Goal: Task Accomplishment & Management: Manage account settings

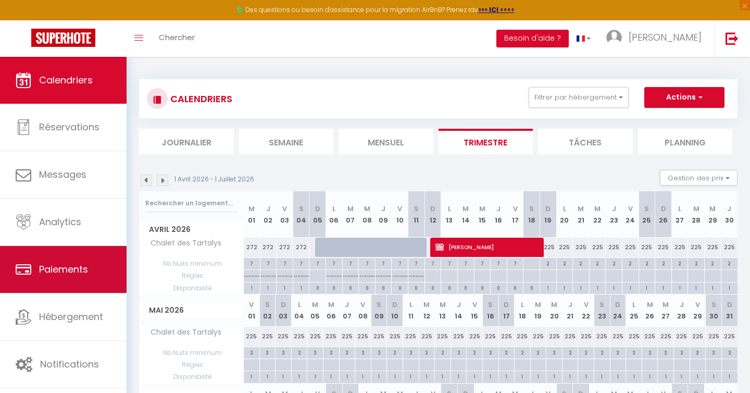
scroll to position [122, 0]
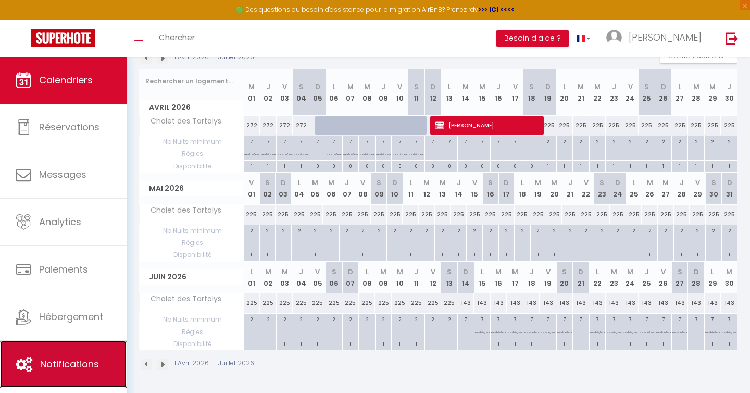
click at [49, 368] on span "Notifications" at bounding box center [69, 363] width 59 height 13
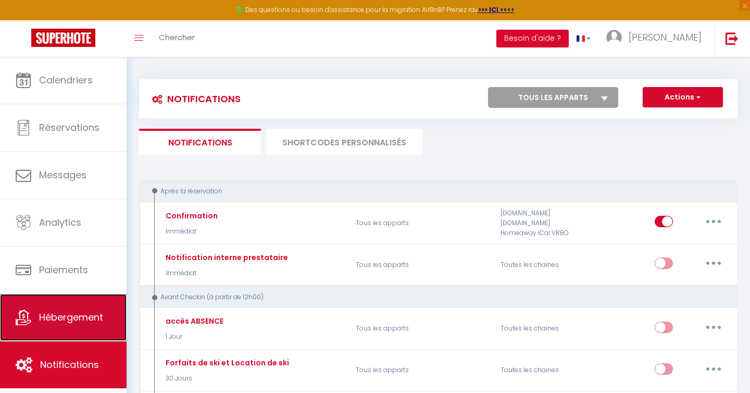
click at [76, 313] on span "Hébergement" at bounding box center [71, 317] width 64 height 13
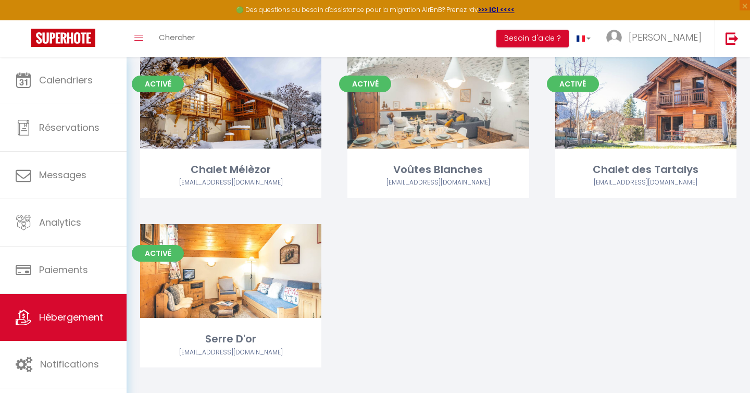
scroll to position [80, 0]
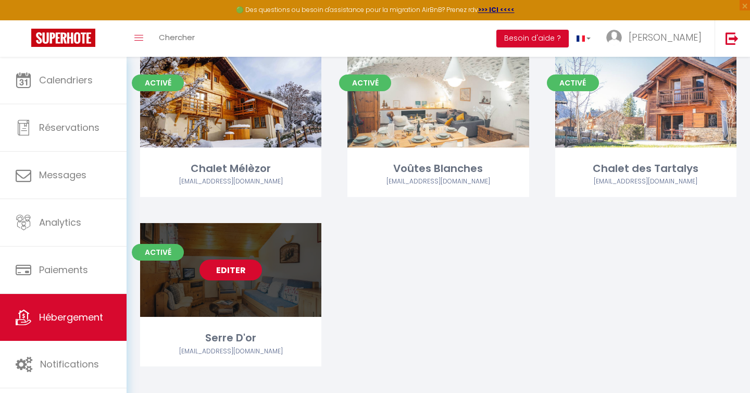
click at [237, 272] on link "Editer" at bounding box center [231, 269] width 63 height 21
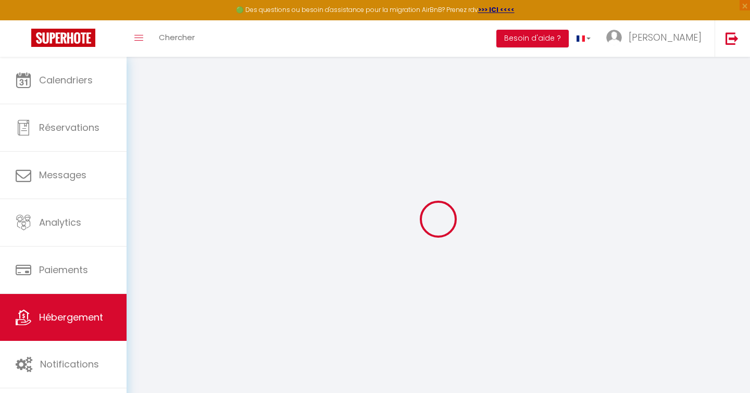
select select "+ 22 %"
select select "+ 40 %"
select select "+ 25 %"
checkbox input "false"
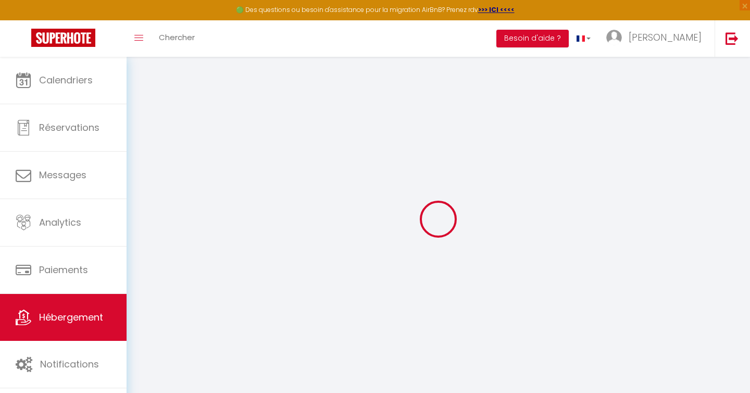
checkbox input "false"
select select "16:00"
select select "22:00"
select select "10:00"
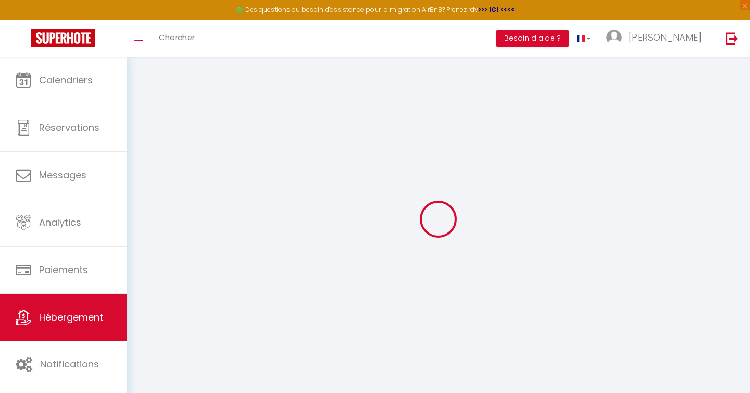
select select "30"
select select "15"
select select "EUR"
select select
select select "3036-597767838596847715"
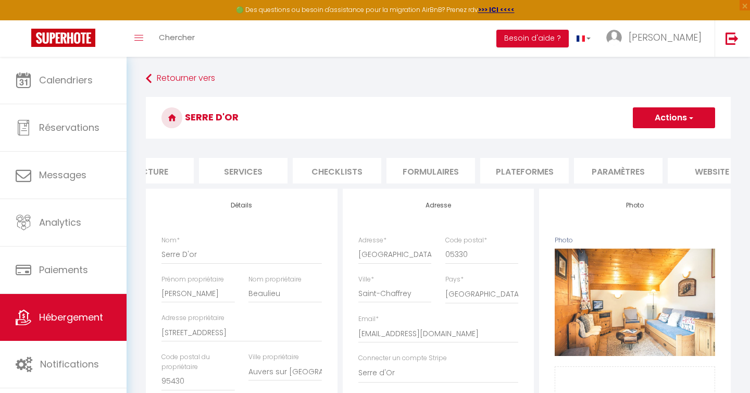
scroll to position [0, 268]
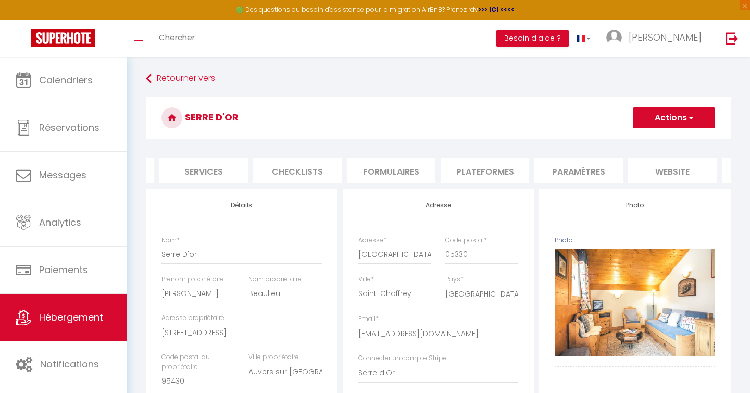
click at [475, 169] on li "Plateformes" at bounding box center [485, 171] width 89 height 26
select select
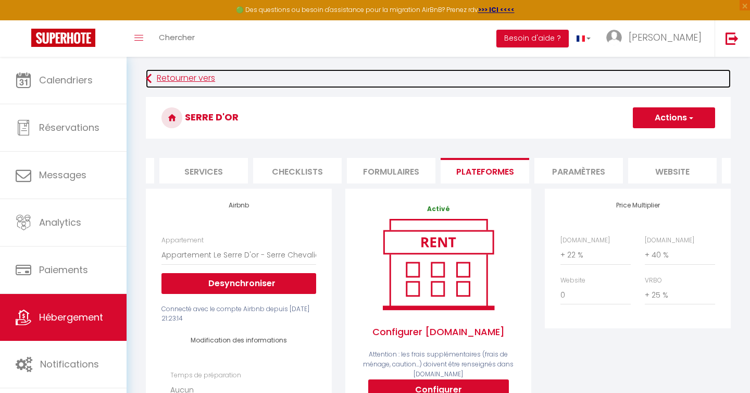
click at [189, 78] on link "Retourner vers" at bounding box center [438, 78] width 585 height 19
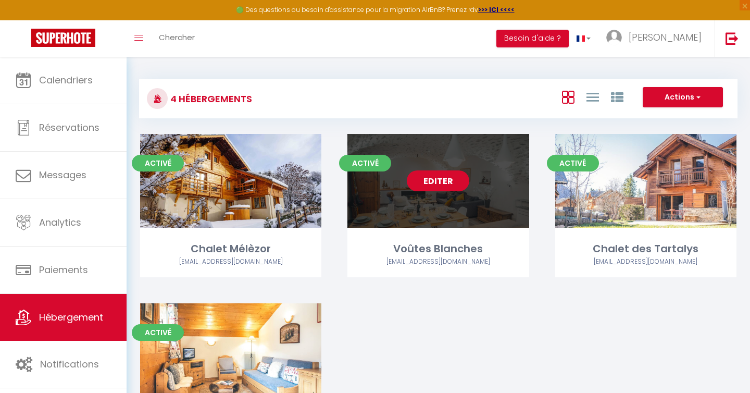
click at [445, 180] on link "Editer" at bounding box center [438, 180] width 63 height 21
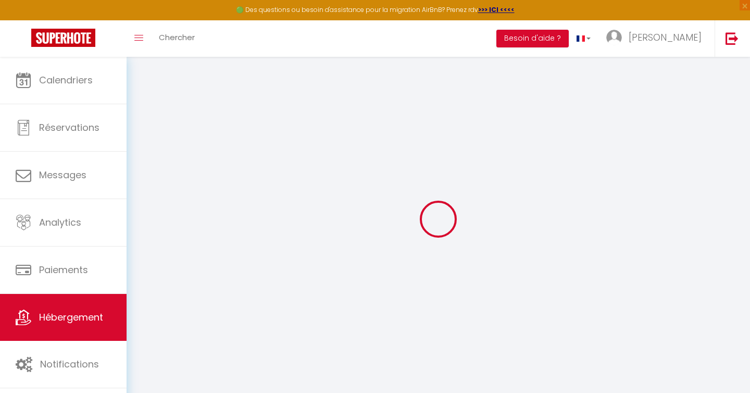
select select
checkbox input "false"
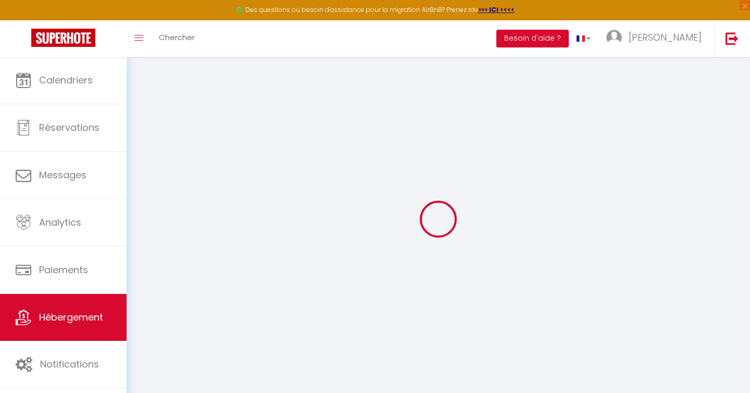
select select
checkbox input "false"
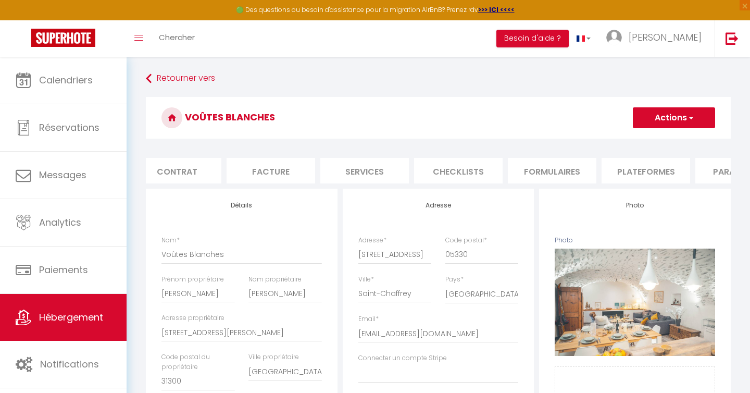
scroll to position [0, 109]
click at [639, 171] on li "Plateformes" at bounding box center [644, 171] width 89 height 26
select select
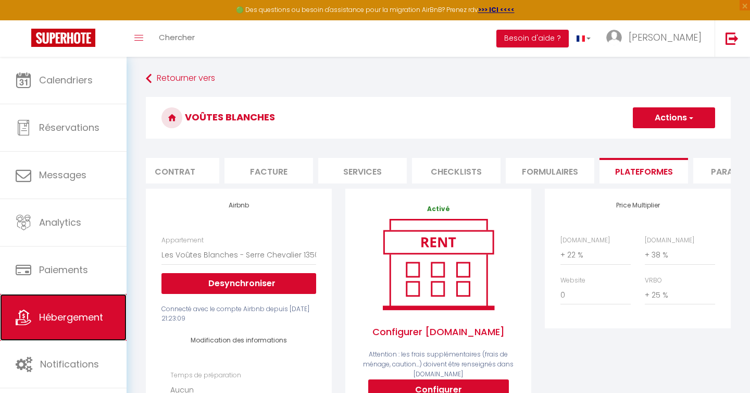
click at [58, 324] on span "Hébergement" at bounding box center [71, 317] width 64 height 13
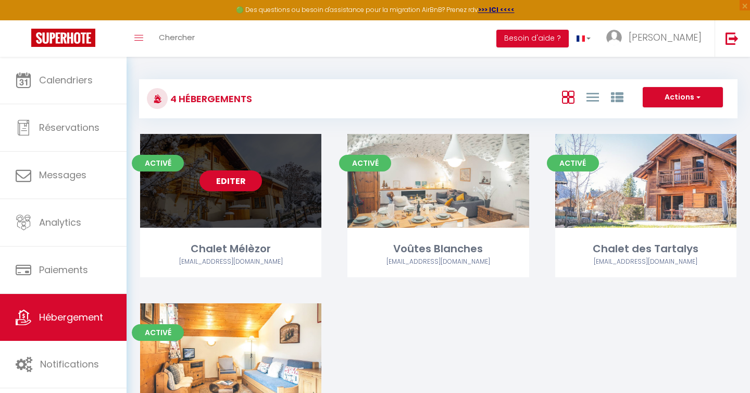
click at [231, 182] on link "Editer" at bounding box center [231, 180] width 63 height 21
select select "3"
select select "2"
select select "1"
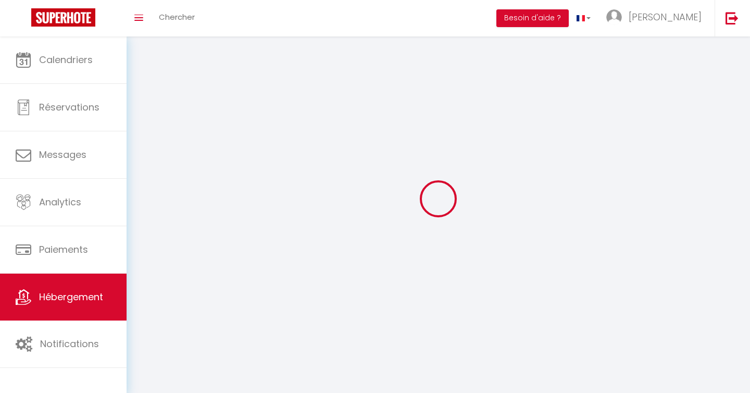
select select
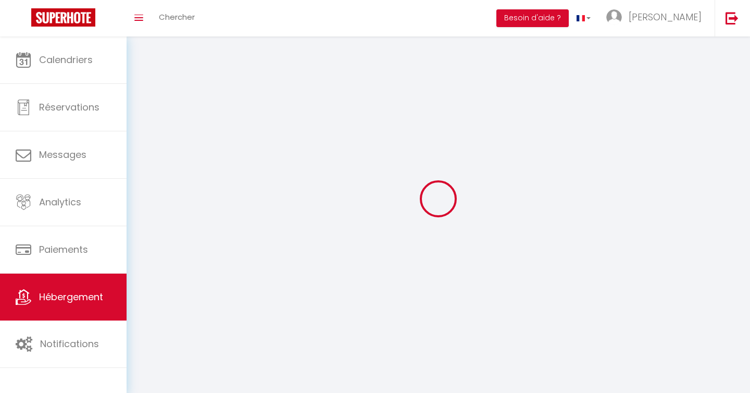
checkbox input "false"
select select
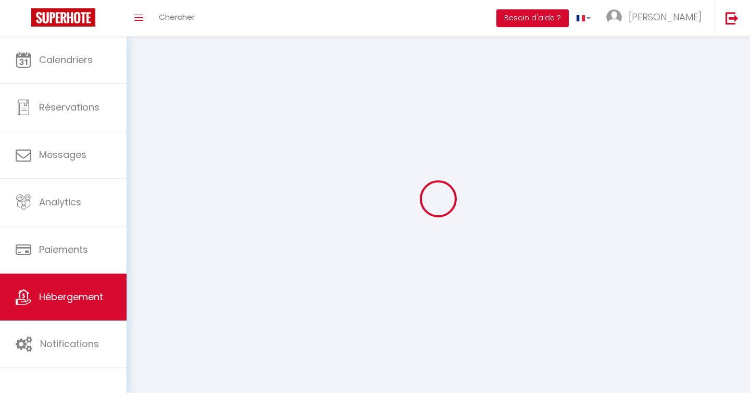
select select
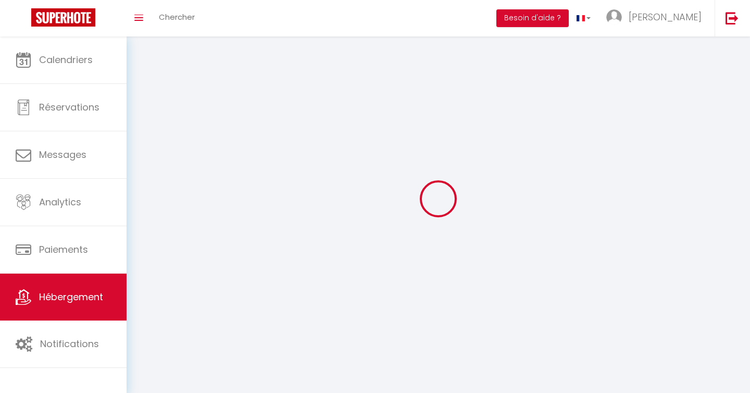
select select
checkbox input "false"
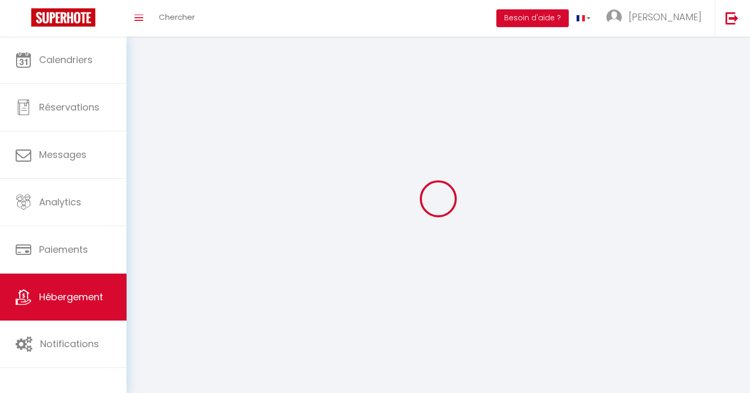
select select
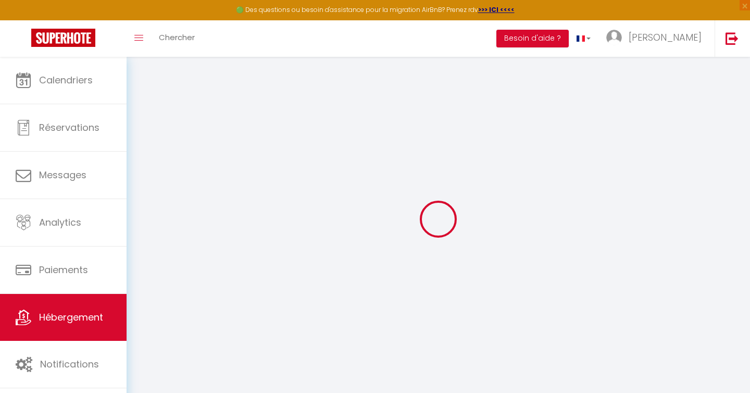
select select "+ 22 %"
select select "+ 20 %"
select select "+ 25 %"
select select "3036-17633734"
select select
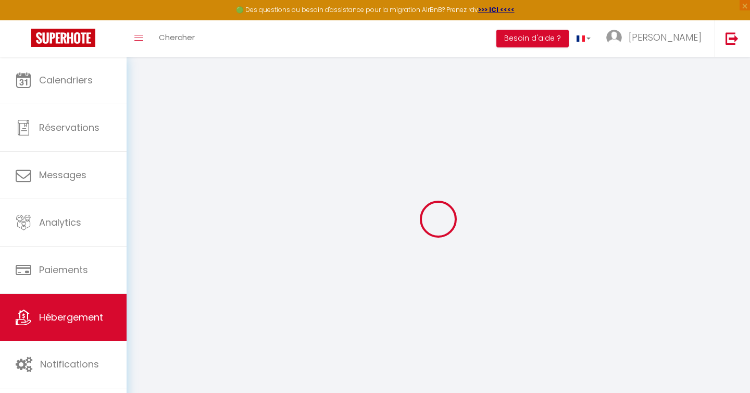
checkbox input "false"
select select "EUR"
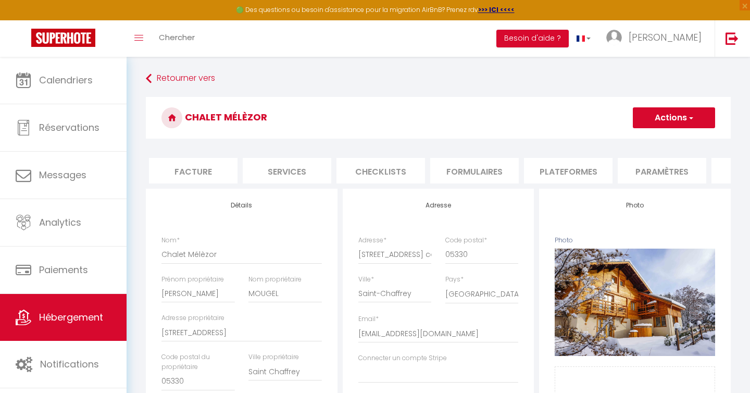
scroll to position [0, 193]
click at [563, 168] on li "Plateformes" at bounding box center [560, 171] width 89 height 26
select select
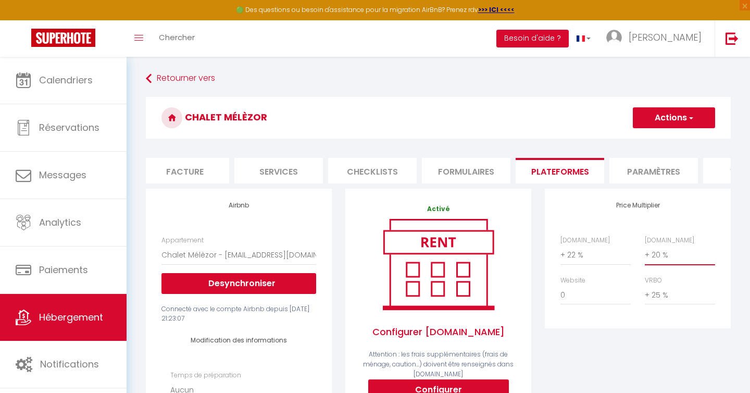
click at [672, 255] on select "0 + 1 % + 2 % + 3 % + 4 % + 5 % + 6 % + 7 % + 8 % + 9 %" at bounding box center [680, 255] width 70 height 20
select select "+ 40 %"
select select
click at [666, 119] on button "Actions" at bounding box center [674, 117] width 82 height 21
click at [661, 144] on link "Enregistrer" at bounding box center [674, 141] width 82 height 14
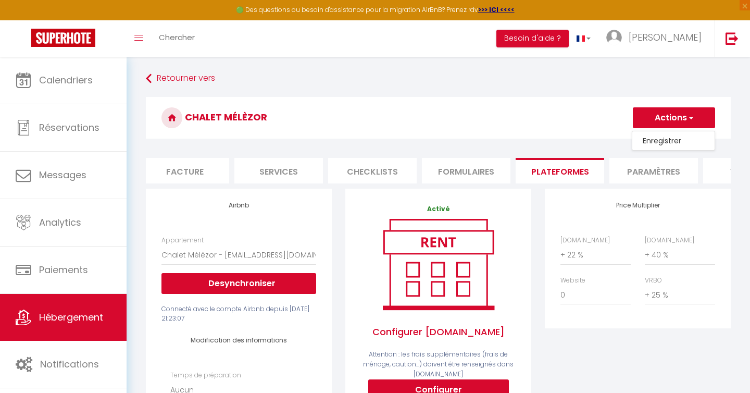
select select "EUR"
select select
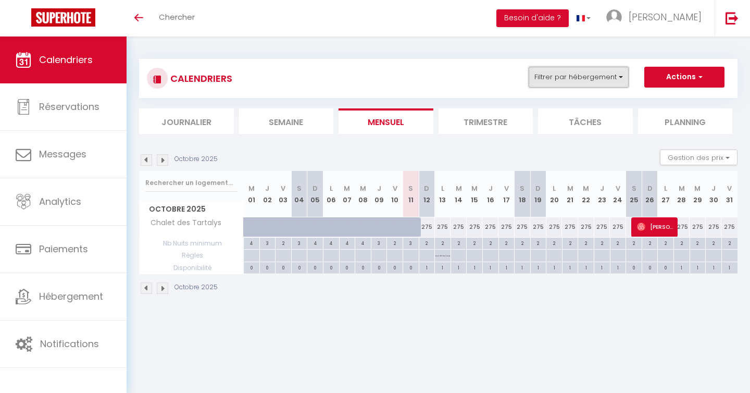
click at [589, 78] on button "Filtrer par hébergement" at bounding box center [579, 77] width 100 height 21
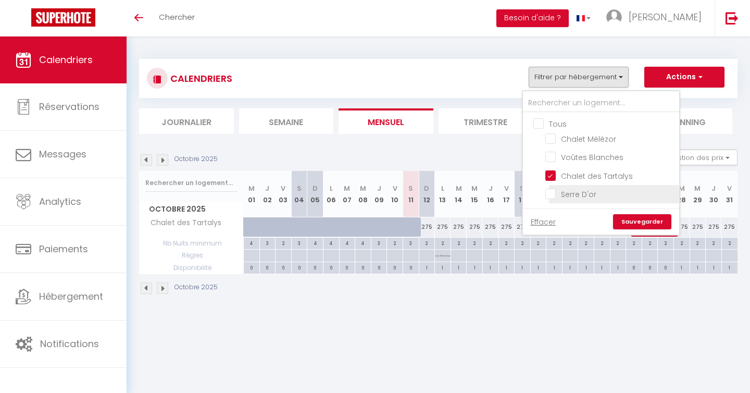
click at [570, 191] on input "Serre D'or" at bounding box center [611, 193] width 130 height 10
checkbox input "true"
checkbox input "false"
click at [552, 172] on input "Chalet des Tartalys" at bounding box center [611, 174] width 130 height 10
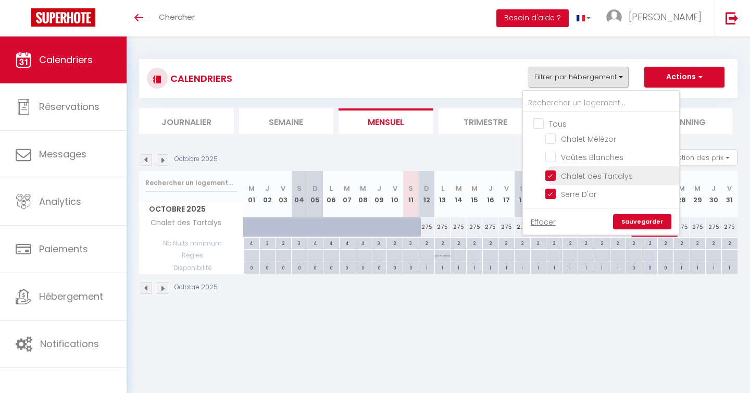
checkbox input "false"
click at [642, 224] on link "Sauvegarder" at bounding box center [642, 222] width 58 height 16
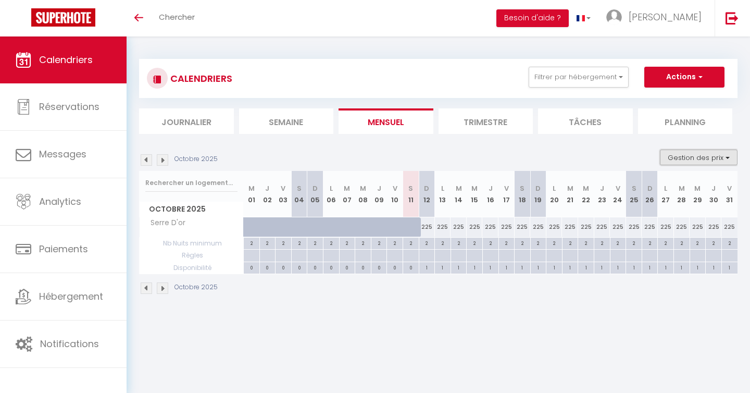
click at [685, 154] on button "Gestion des prix" at bounding box center [699, 158] width 78 height 16
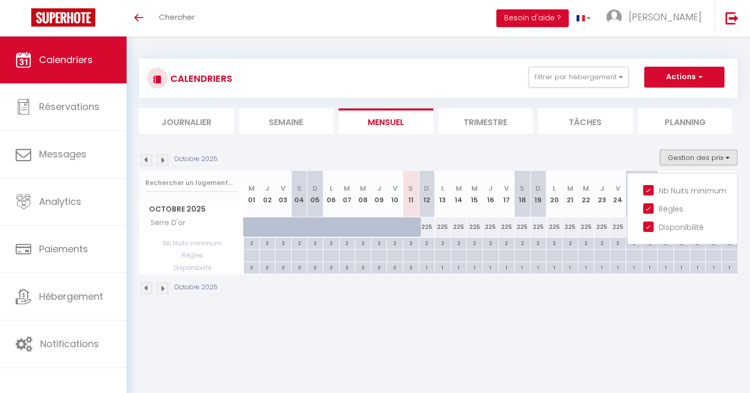
click at [616, 145] on section "Octobre 2025 Gestion des prix Nb Nuits minimum Règles Disponibilité Octobre 202…" at bounding box center [438, 222] width 599 height 166
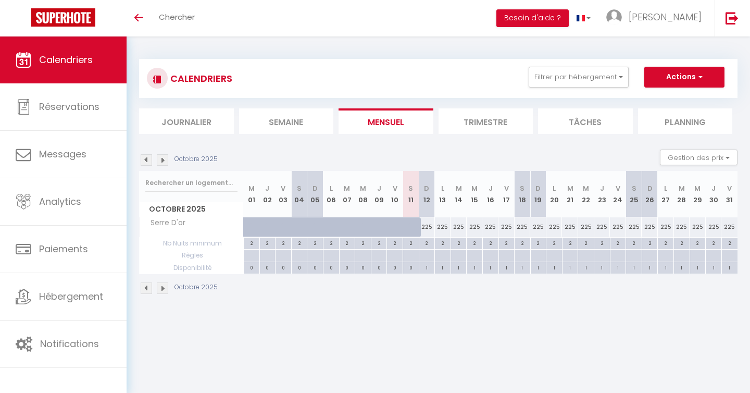
click at [473, 123] on li "Trimestre" at bounding box center [486, 121] width 95 height 26
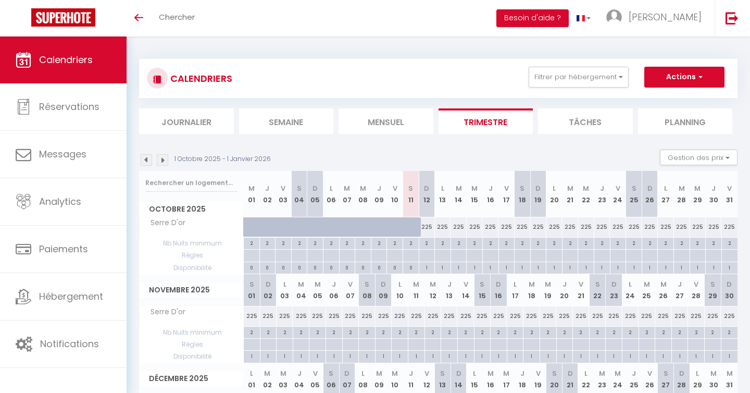
click at [163, 162] on img at bounding box center [162, 159] width 11 height 11
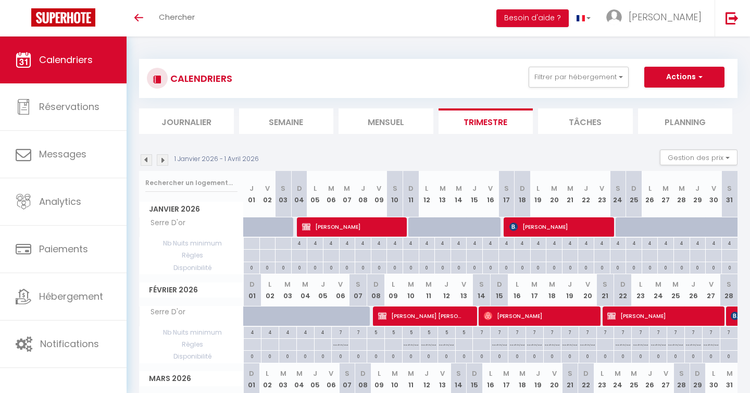
click at [163, 162] on img at bounding box center [162, 159] width 11 height 11
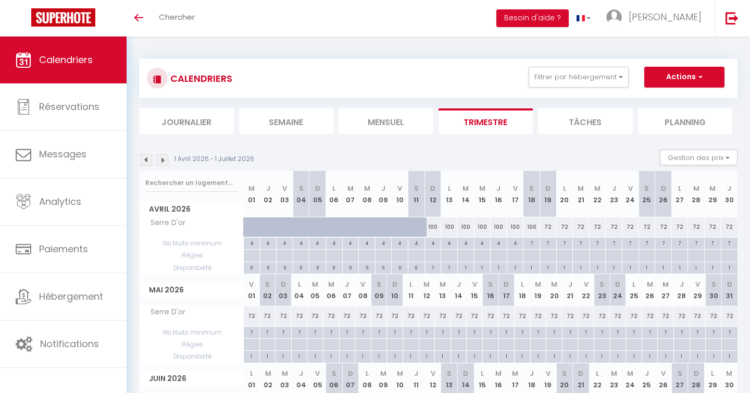
click at [163, 162] on img at bounding box center [162, 159] width 11 height 11
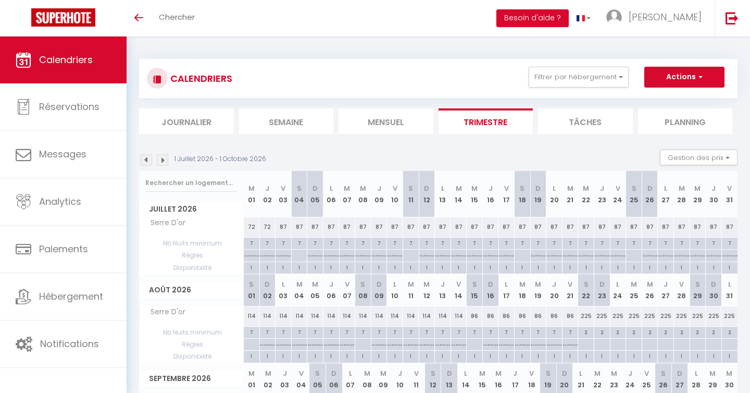
click at [149, 164] on img at bounding box center [146, 159] width 11 height 11
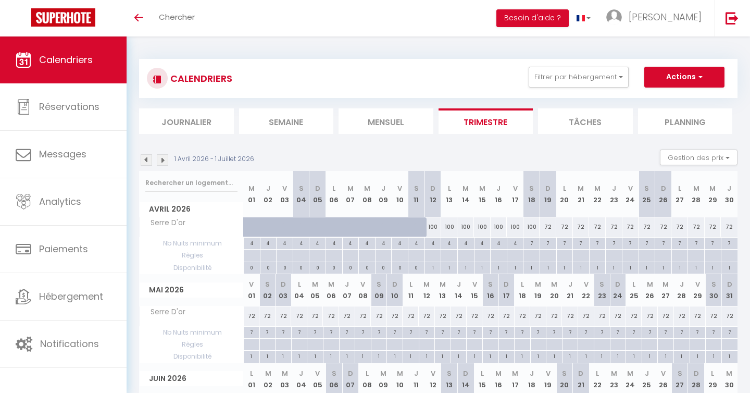
click at [149, 163] on img at bounding box center [146, 159] width 11 height 11
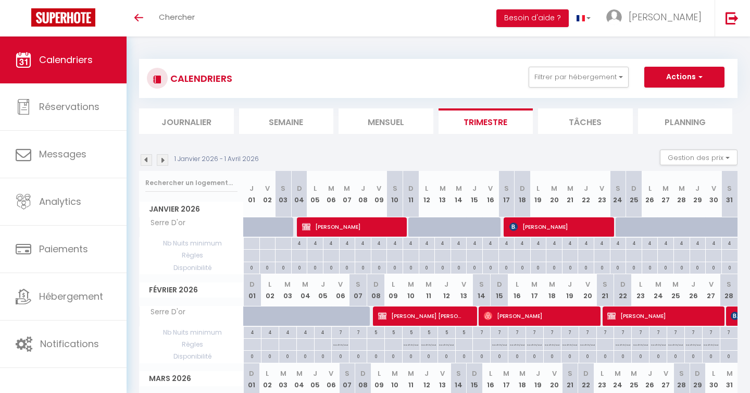
click at [149, 163] on img at bounding box center [146, 159] width 11 height 11
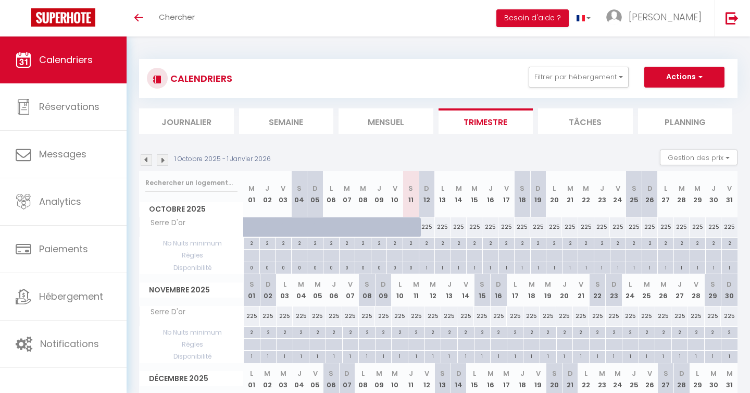
click at [149, 163] on img at bounding box center [146, 159] width 11 height 11
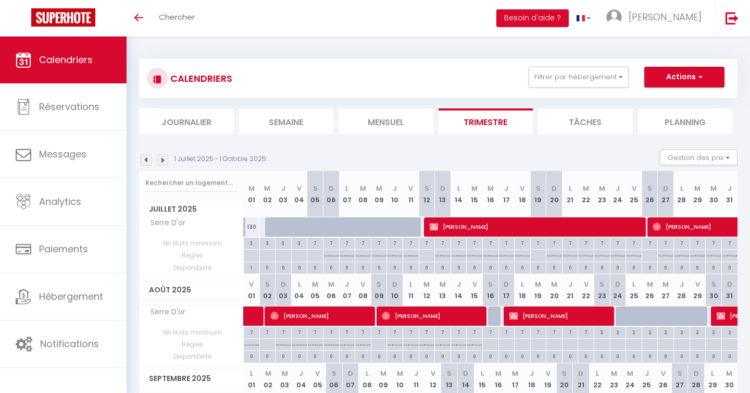
click at [168, 163] on div "1 Juillet 2025 - 1 Octobre 2025" at bounding box center [204, 159] width 130 height 11
click at [164, 162] on img at bounding box center [162, 159] width 11 height 11
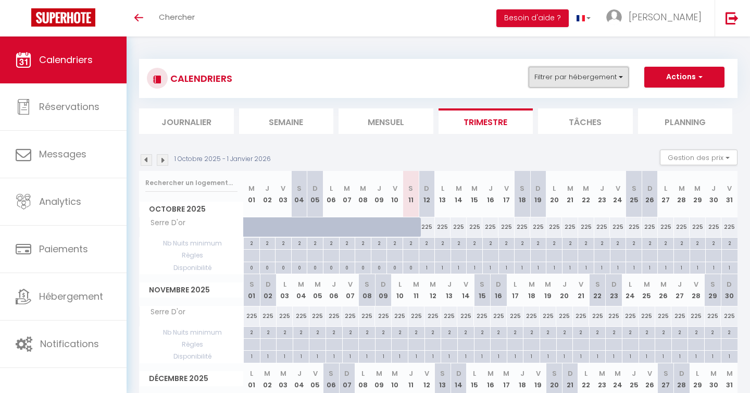
click at [610, 84] on button "Filtrer par hébergement" at bounding box center [579, 77] width 100 height 21
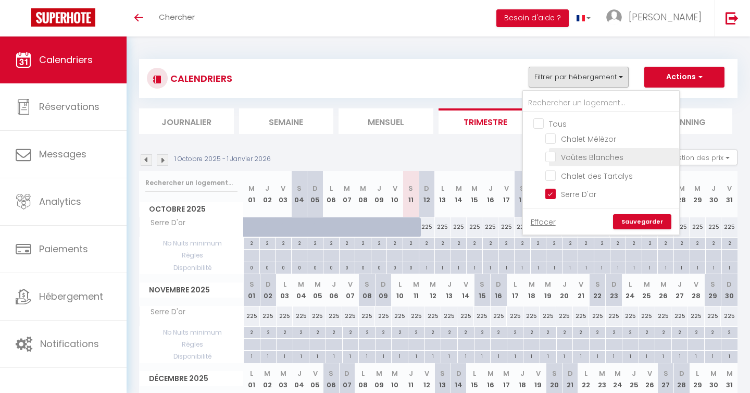
click at [579, 158] on input "Voûtes Blanches" at bounding box center [611, 156] width 130 height 10
checkbox input "true"
checkbox input "false"
click at [552, 194] on input "Serre D'or" at bounding box center [611, 193] width 130 height 10
checkbox input "false"
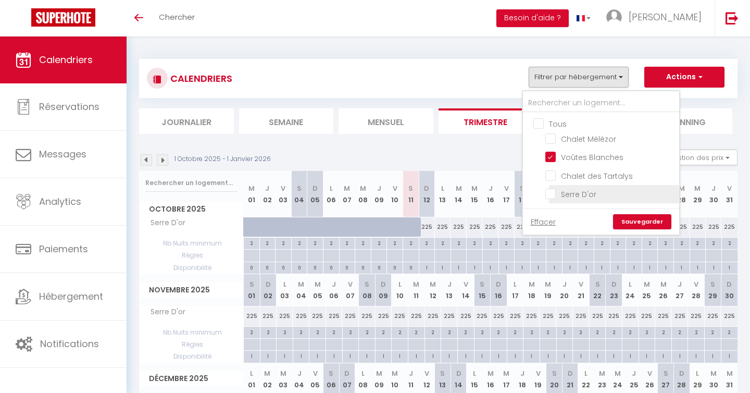
checkbox input "false"
click at [652, 221] on link "Sauvegarder" at bounding box center [642, 222] width 58 height 16
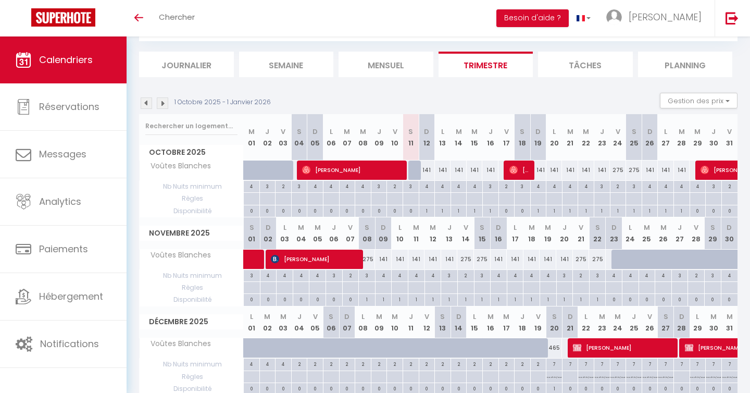
scroll to position [61, 0]
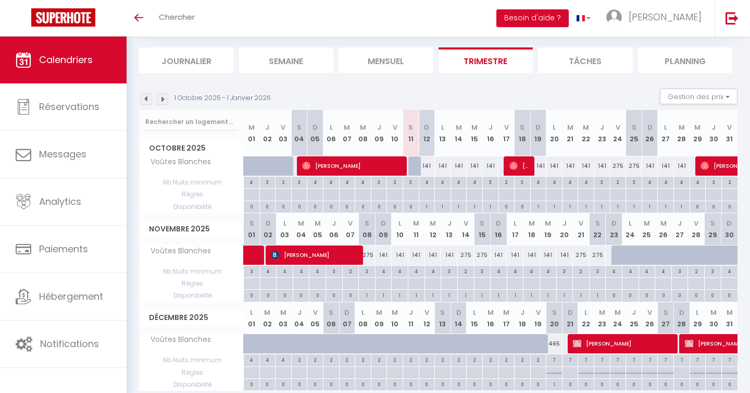
click at [163, 102] on img at bounding box center [162, 98] width 11 height 11
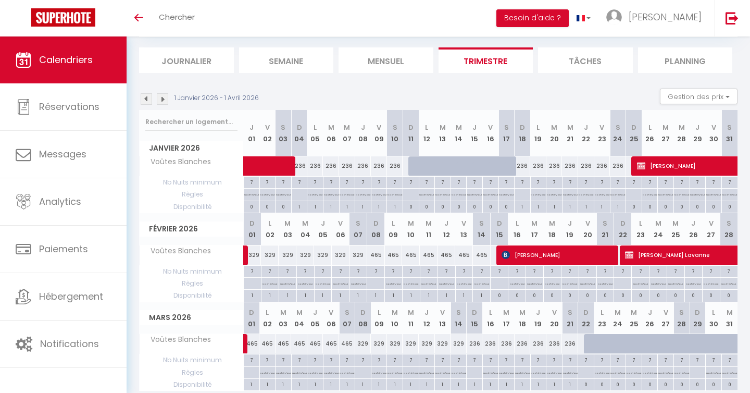
click at [163, 101] on img at bounding box center [162, 98] width 11 height 11
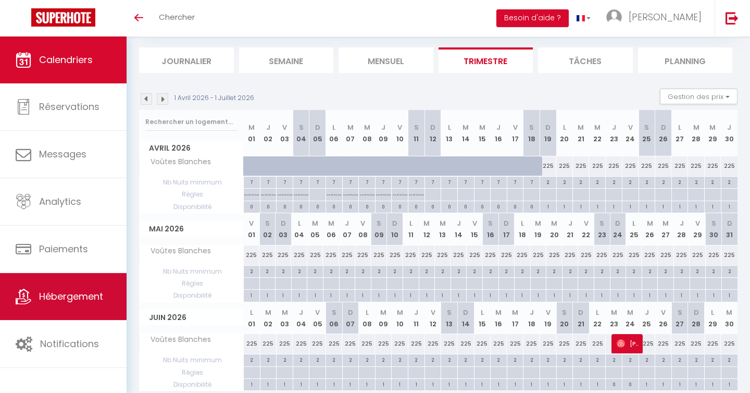
click at [67, 302] on span "Hébergement" at bounding box center [71, 296] width 64 height 13
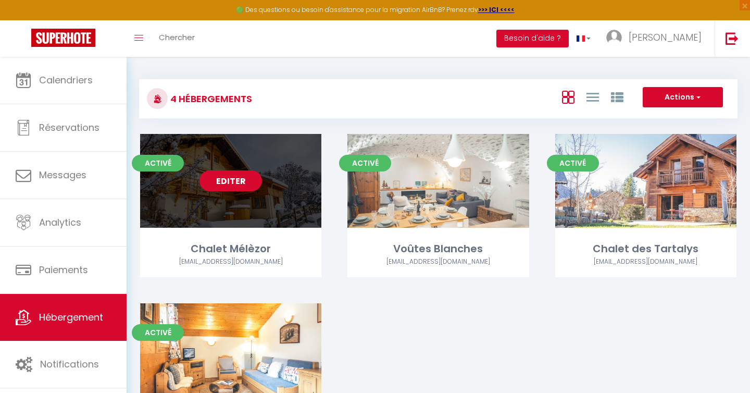
click at [227, 180] on link "Editer" at bounding box center [231, 180] width 63 height 21
select select "3"
select select "2"
select select "1"
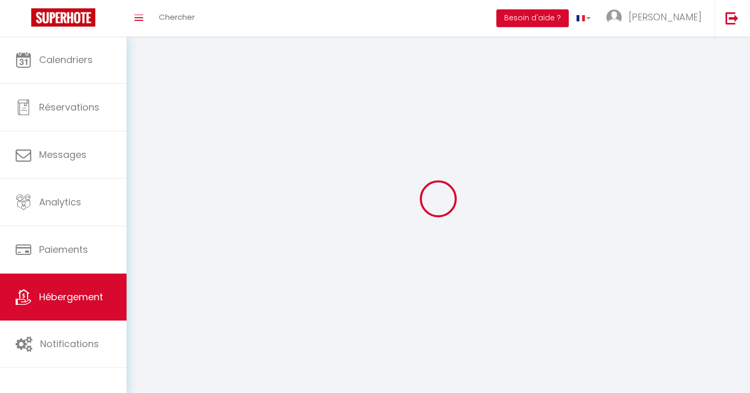
select select
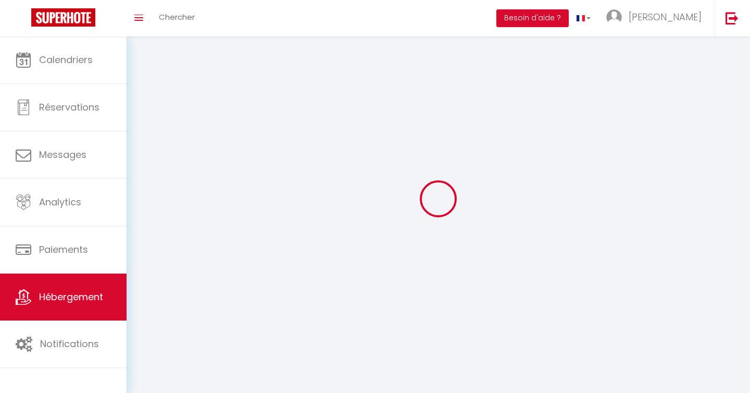
select select
checkbox input "false"
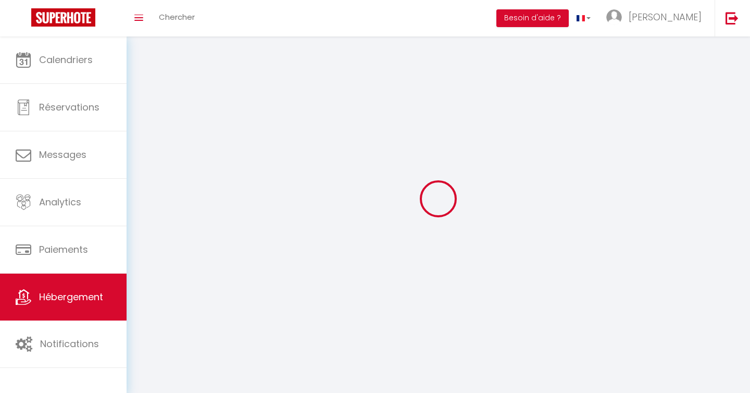
select select
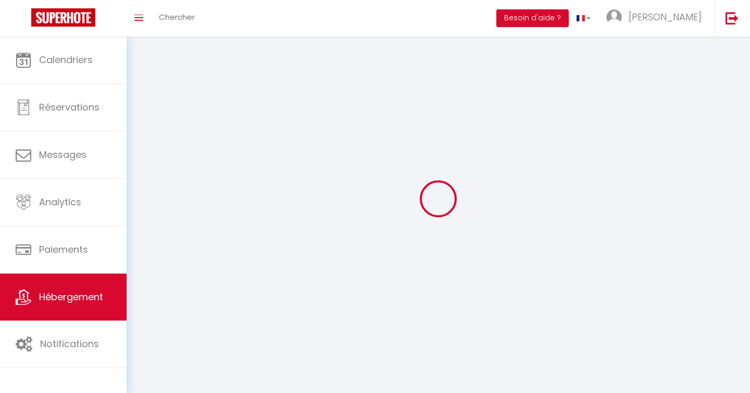
select select
checkbox input "false"
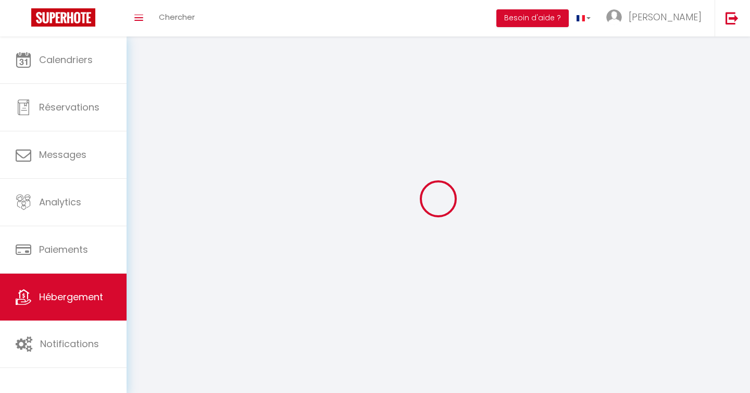
checkbox input "false"
select select
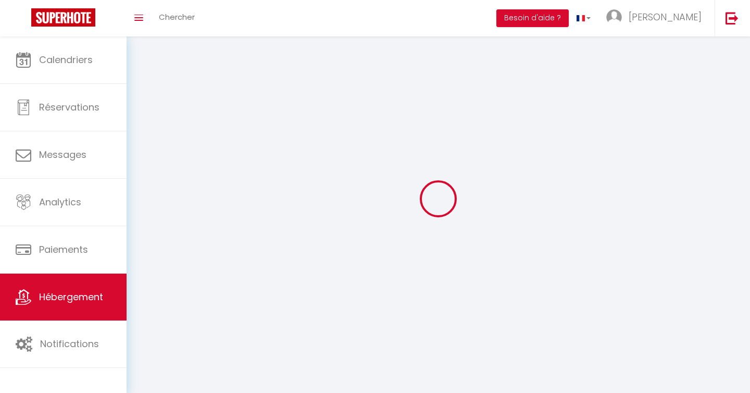
select select
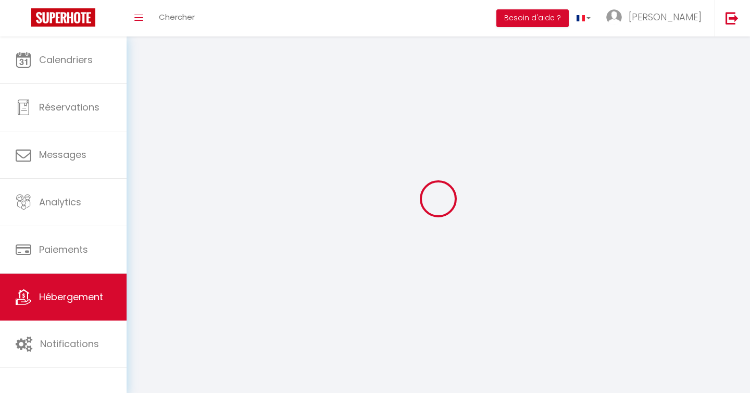
checkbox input "false"
select select
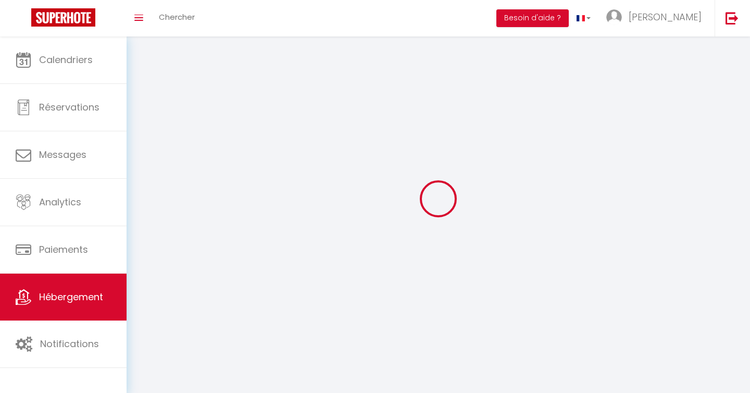
select select
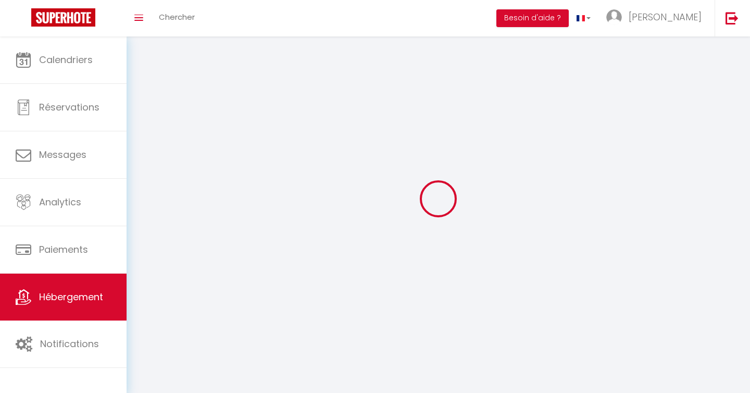
select select
checkbox input "false"
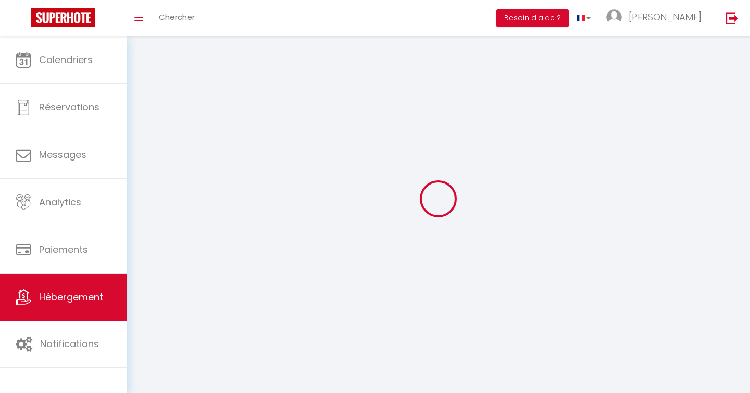
select select
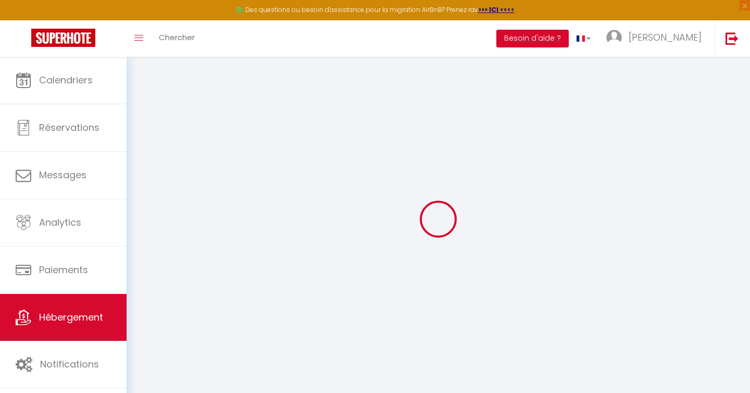
select select
checkbox input "false"
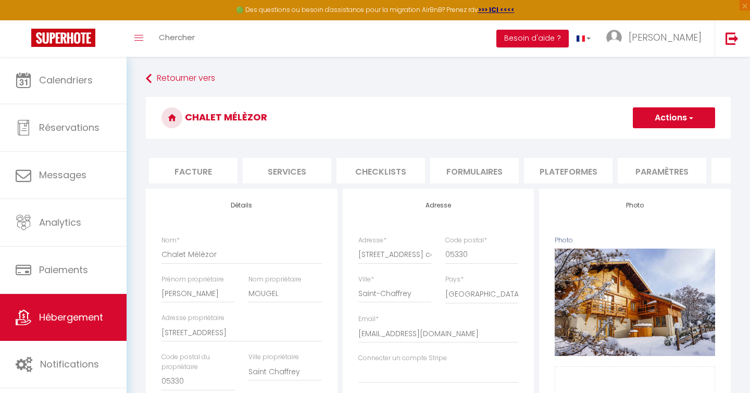
scroll to position [0, 191]
click at [559, 166] on li "Plateformes" at bounding box center [561, 171] width 89 height 26
select select
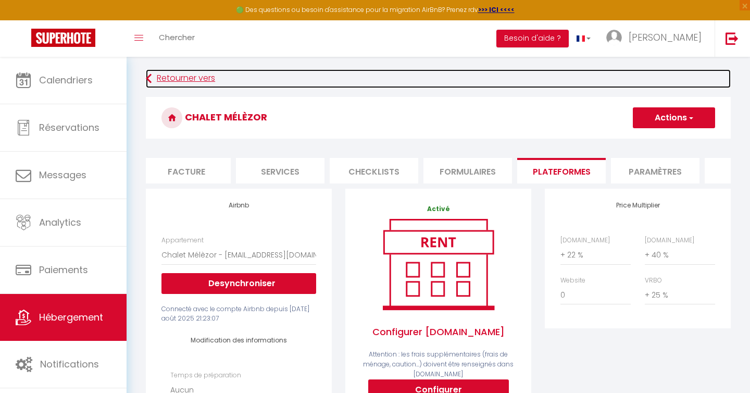
click at [190, 77] on link "Retourner vers" at bounding box center [438, 78] width 585 height 19
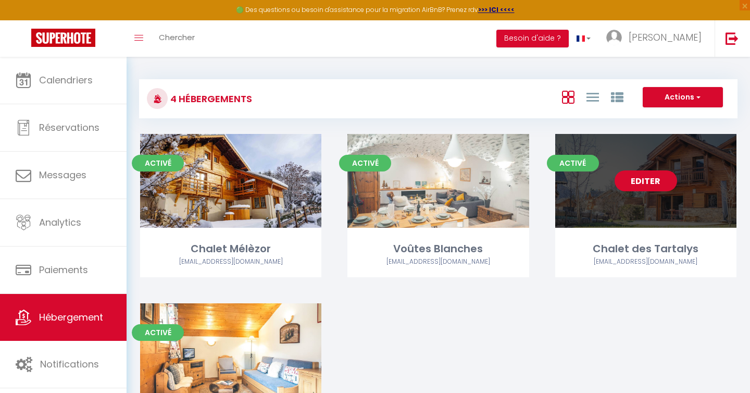
click at [644, 188] on link "Editer" at bounding box center [646, 180] width 63 height 21
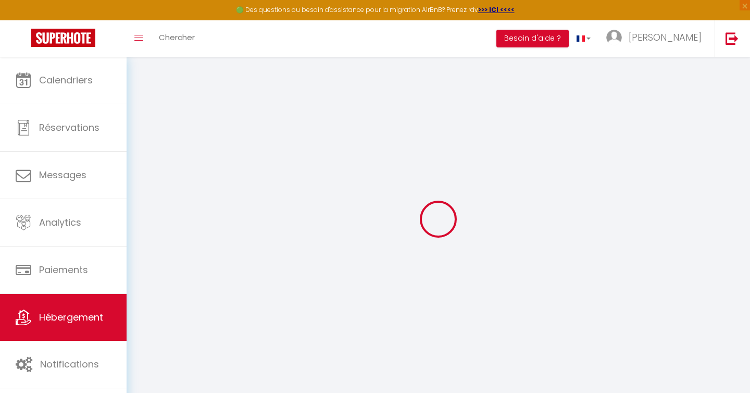
select select "+ 22 %"
select select "+ 33 %"
select select "+ 25 %"
select select "16:00"
select select "22:00"
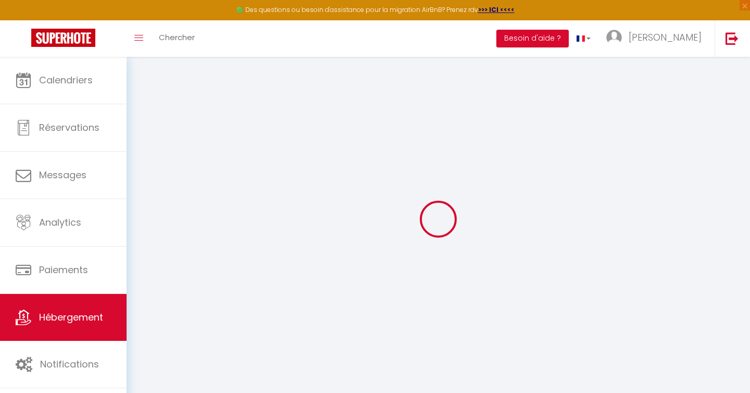
select select "10:00"
select select "30"
select select "15"
select select "3036-581717052019286650"
select select
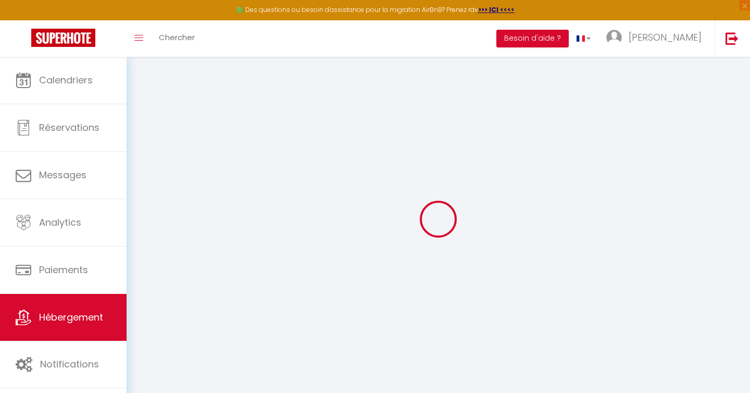
checkbox input "false"
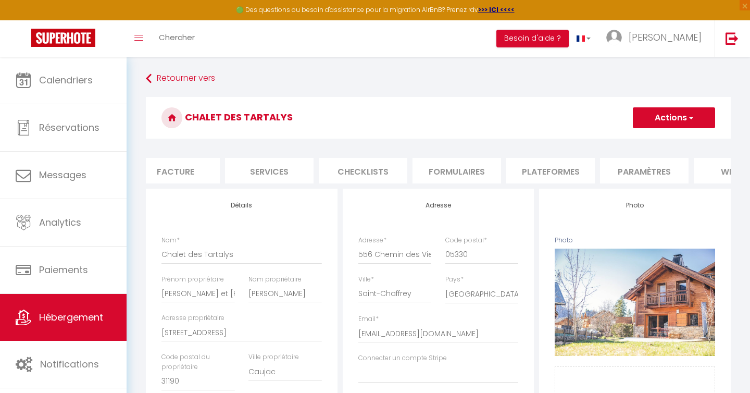
scroll to position [0, 205]
click at [555, 170] on li "Plateformes" at bounding box center [547, 171] width 89 height 26
select select
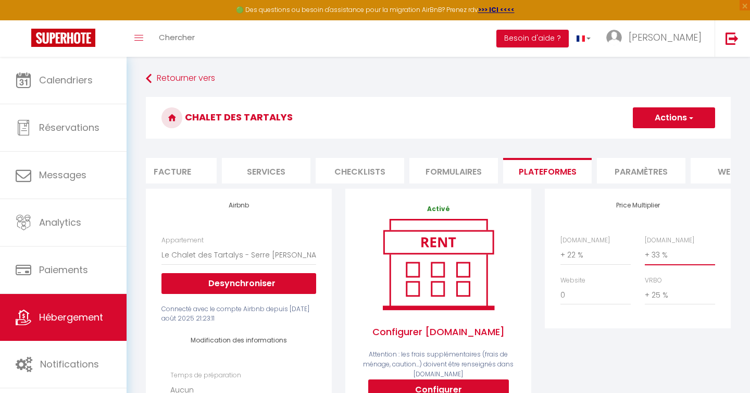
click at [656, 254] on select "0 + 1 % + 2 % + 3 % + 4 % + 5 % + 6 % + 7 % + 8 % + 9 %" at bounding box center [680, 255] width 70 height 20
select select "+ 40 %"
select select
click at [674, 115] on button "Actions" at bounding box center [674, 117] width 82 height 21
click at [660, 141] on link "Enregistrer" at bounding box center [674, 141] width 82 height 14
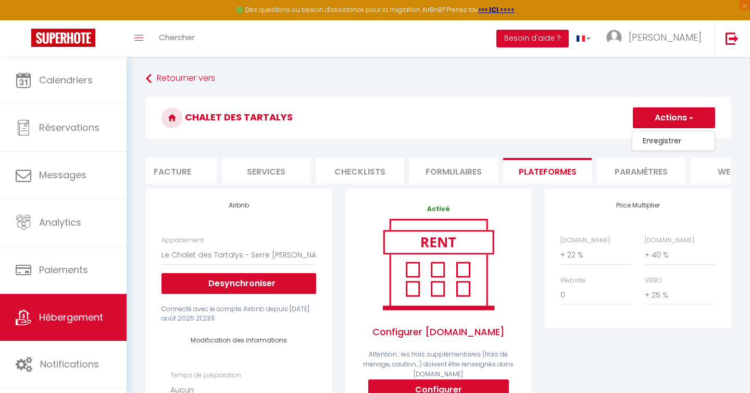
select select "EUR"
select select
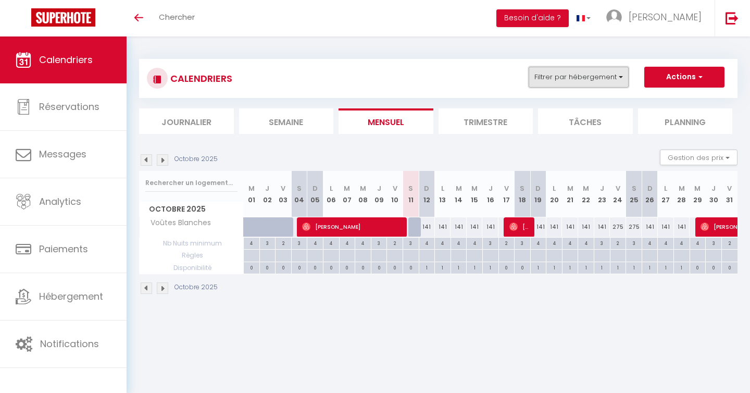
click at [597, 80] on button "Filtrer par hébergement" at bounding box center [579, 77] width 100 height 21
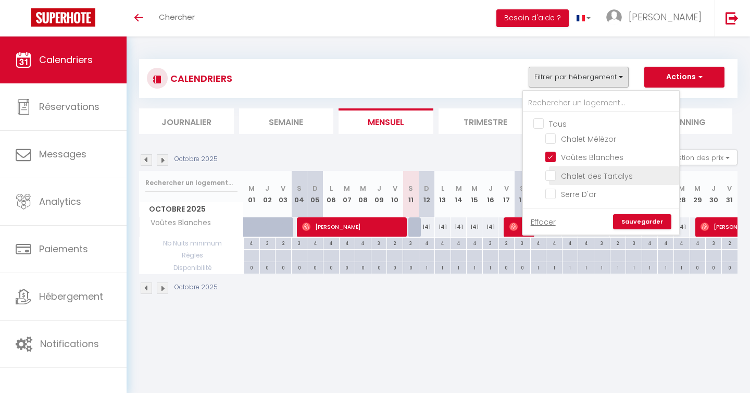
click at [563, 178] on input "Chalet des Tartalys" at bounding box center [611, 174] width 130 height 10
checkbox input "true"
checkbox input "false"
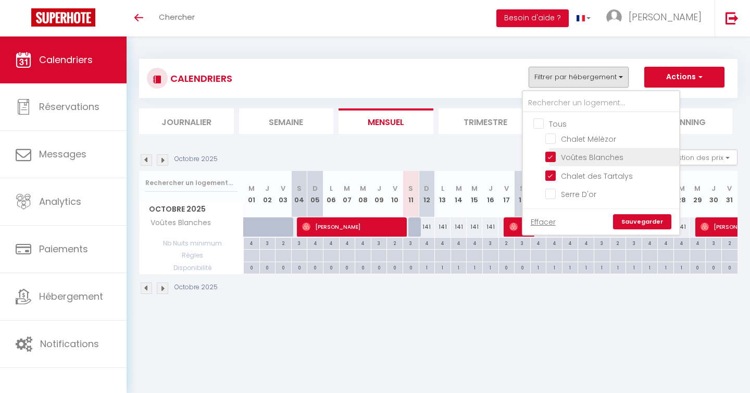
click at [554, 159] on input "Voûtes Blanches" at bounding box center [611, 156] width 130 height 10
checkbox input "false"
click at [654, 221] on link "Sauvegarder" at bounding box center [642, 222] width 58 height 16
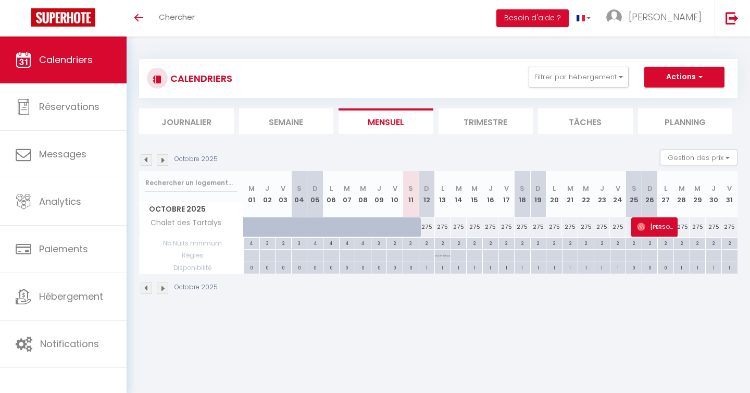
click at [489, 121] on li "Trimestre" at bounding box center [486, 121] width 95 height 26
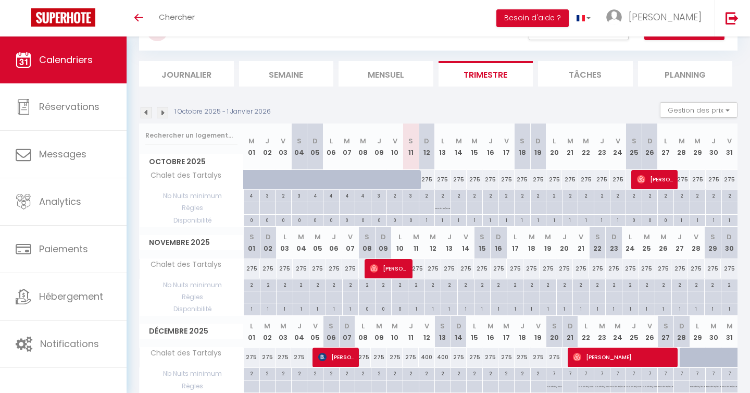
scroll to position [48, 0]
click at [428, 220] on div "1" at bounding box center [427, 219] width 16 height 10
select select "1"
type input "Dim 12 Octobre 2025"
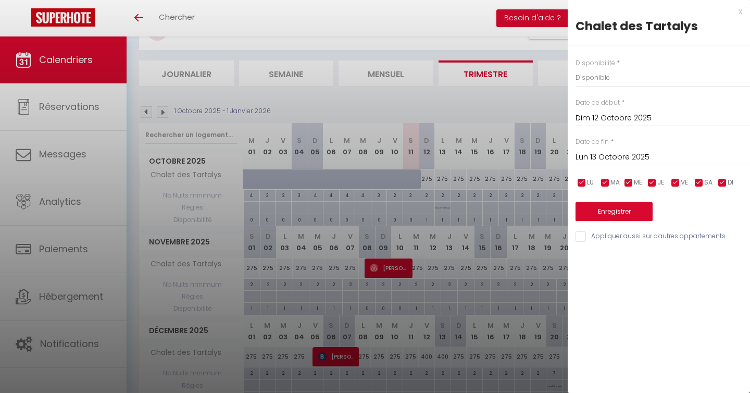
click at [623, 158] on input "Lun 13 Octobre 2025" at bounding box center [663, 158] width 175 height 14
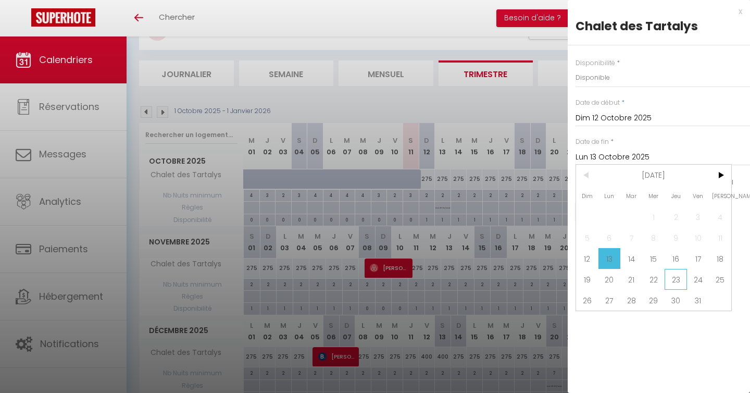
click at [677, 279] on span "23" at bounding box center [676, 279] width 22 height 21
type input "Jeu 23 Octobre 2025"
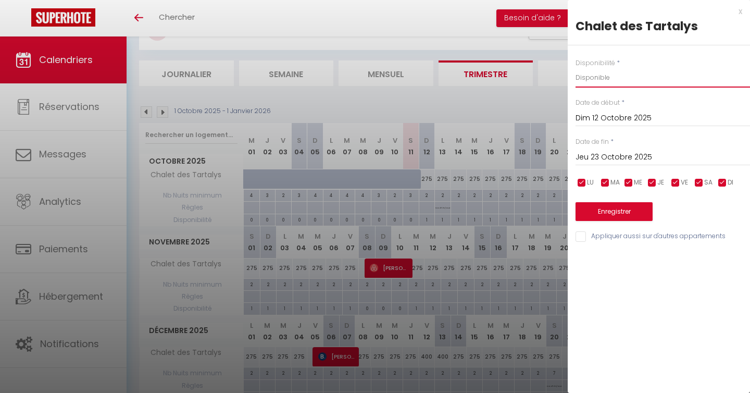
click at [602, 79] on select "Disponible Indisponible" at bounding box center [663, 78] width 175 height 20
select select "0"
click at [622, 213] on button "Enregistrer" at bounding box center [614, 211] width 77 height 19
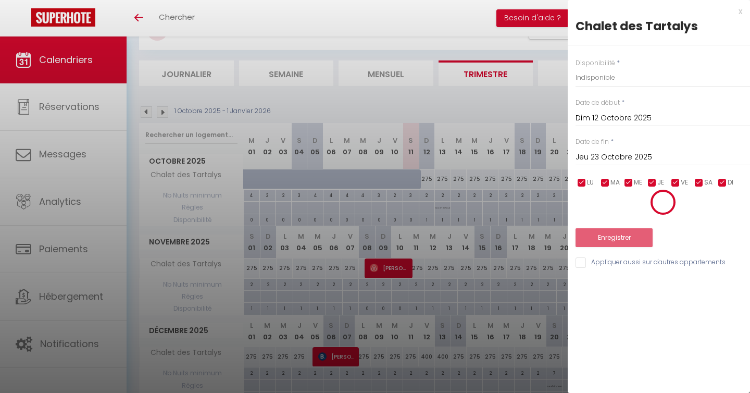
select select "0"
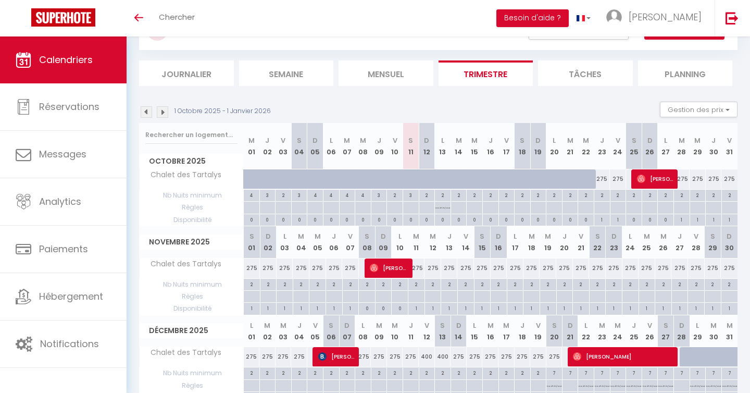
click at [429, 220] on div "0" at bounding box center [427, 219] width 16 height 10
select select
type input "Lun 13 Octobre 2025"
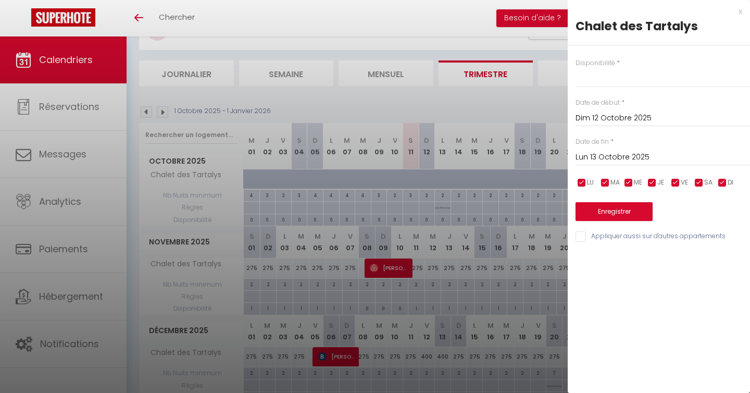
click at [621, 156] on input "Lun 13 Octobre 2025" at bounding box center [663, 158] width 175 height 14
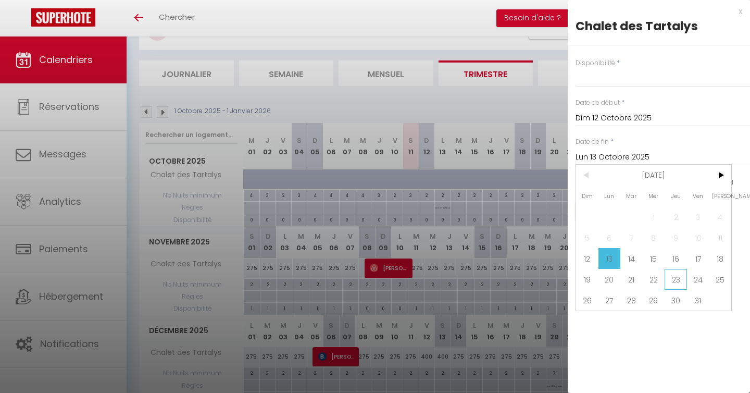
click at [676, 281] on span "23" at bounding box center [676, 279] width 22 height 21
select select
type input "Jeu 23 Octobre 2025"
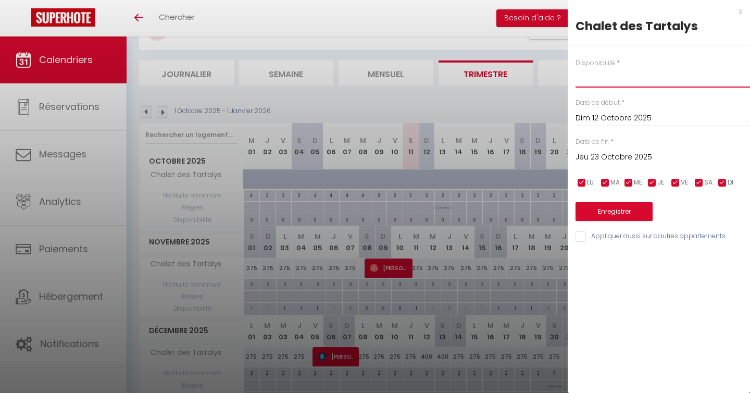
click at [595, 76] on select "Disponible Indisponible" at bounding box center [663, 78] width 175 height 20
select select "1"
click at [616, 212] on button "Enregistrer" at bounding box center [614, 211] width 77 height 19
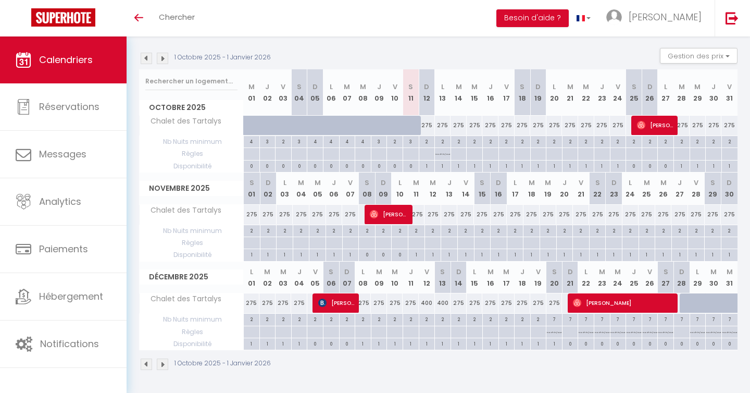
scroll to position [0, 0]
